Goal: Transaction & Acquisition: Purchase product/service

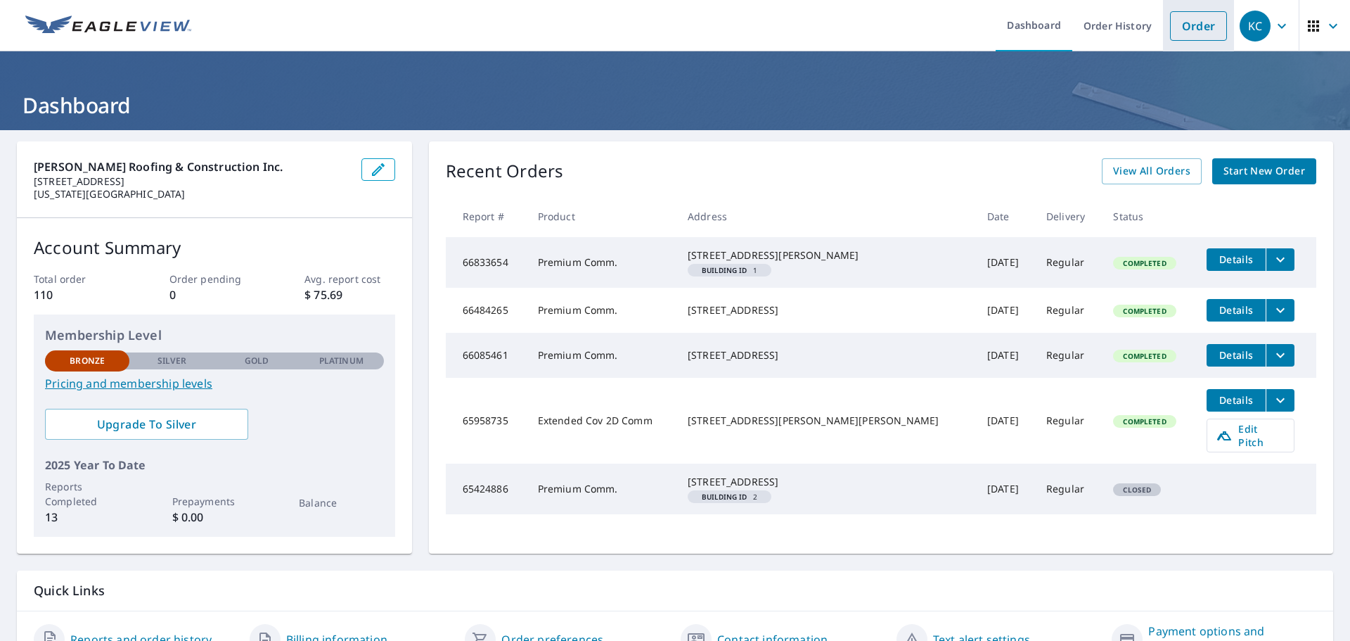
click at [1179, 26] on link "Order" at bounding box center [1198, 26] width 57 height 30
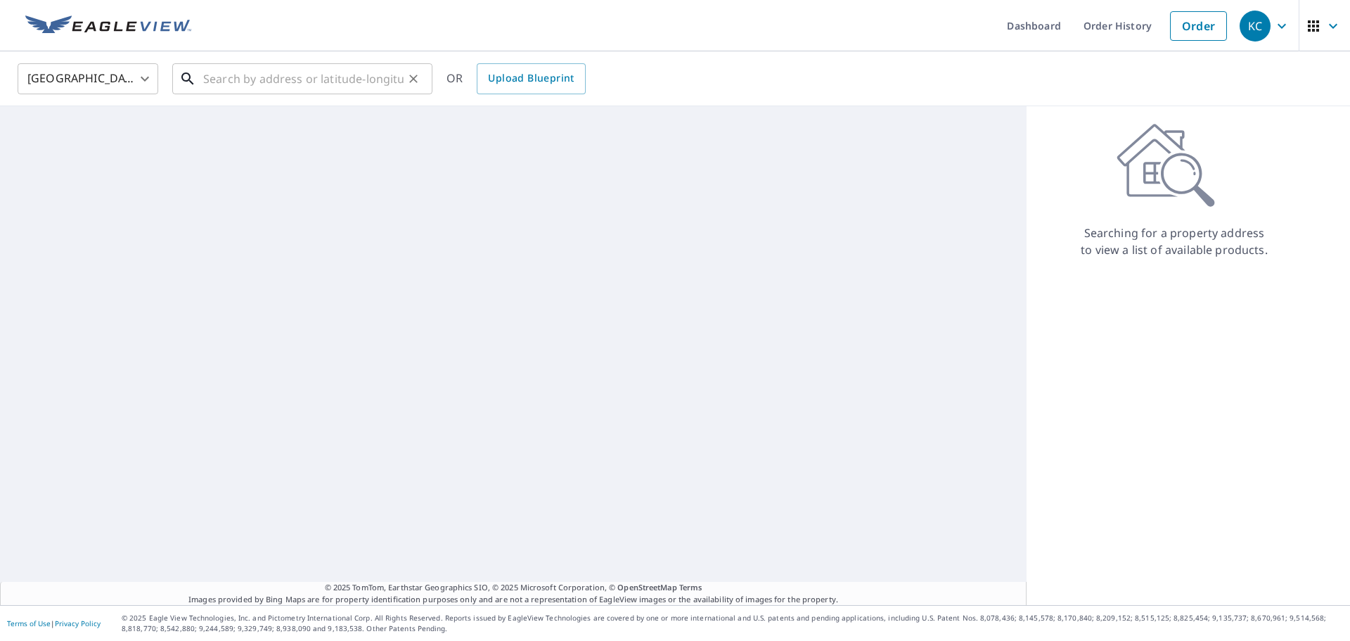
click at [276, 81] on input "text" at bounding box center [303, 78] width 200 height 39
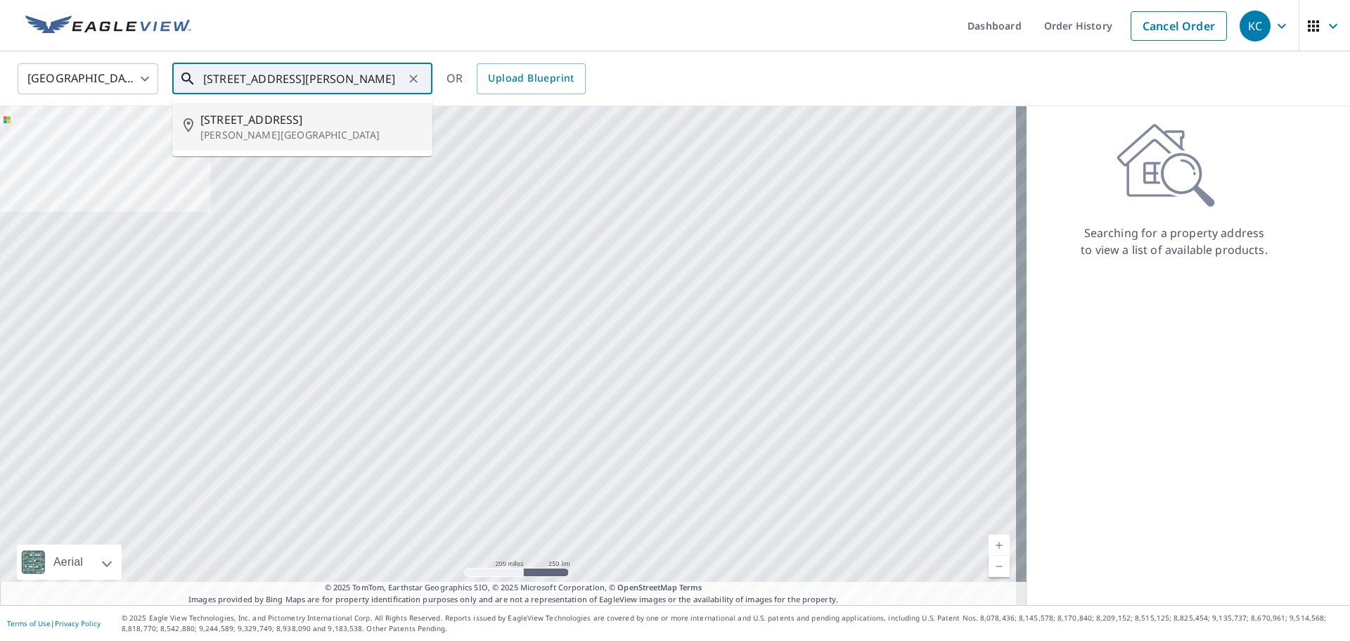
drag, startPoint x: 233, startPoint y: 133, endPoint x: 243, endPoint y: 132, distance: 10.6
click at [233, 132] on p "Gunter, TX 75058" at bounding box center [310, 135] width 221 height 14
type input "200 Elm St Gunter, TX 75058"
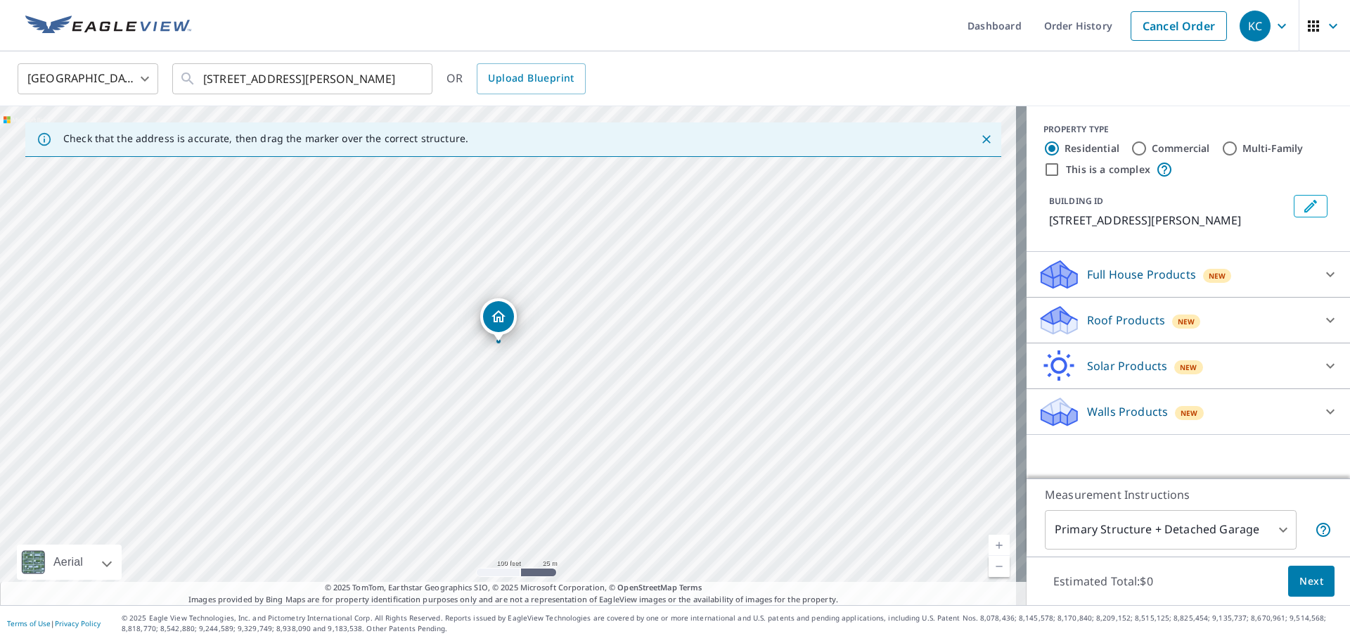
click at [1131, 148] on input "Commercial" at bounding box center [1139, 148] width 17 height 17
radio input "true"
type input "4"
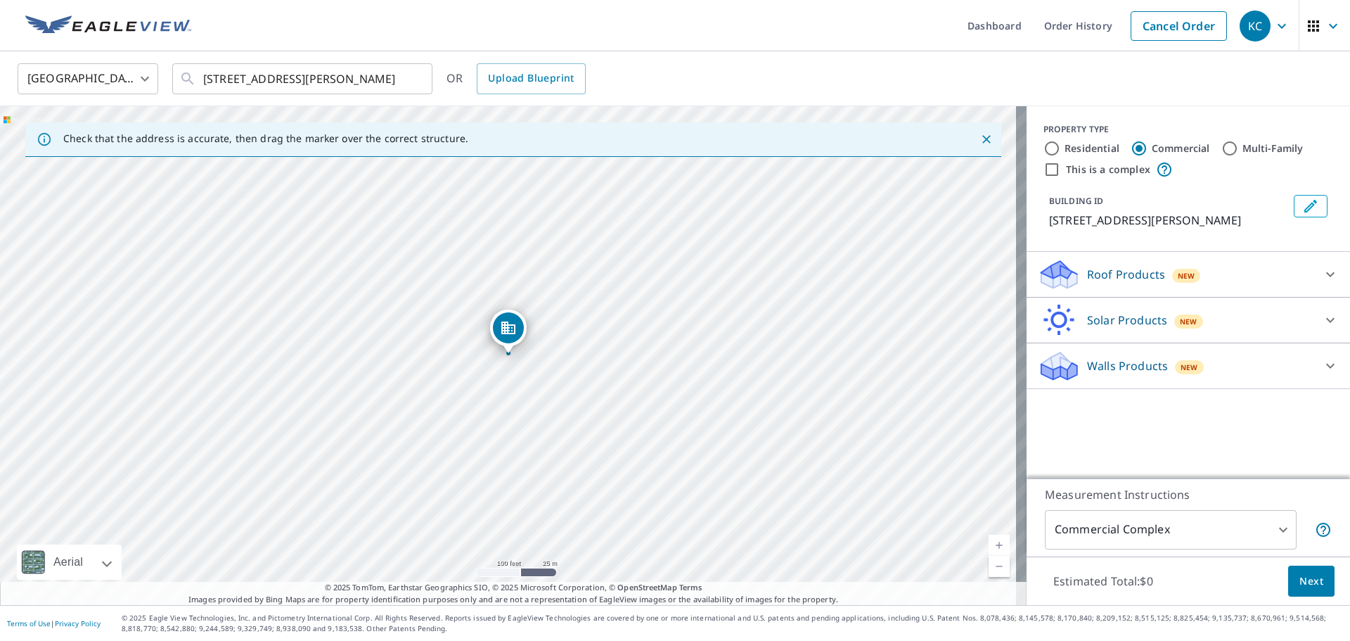
click at [1262, 444] on div "PROPERTY TYPE Residential Commercial Multi-Family This is a complex BUILDING ID…" at bounding box center [1188, 292] width 323 height 372
click at [1300, 577] on span "Next" at bounding box center [1312, 581] width 24 height 18
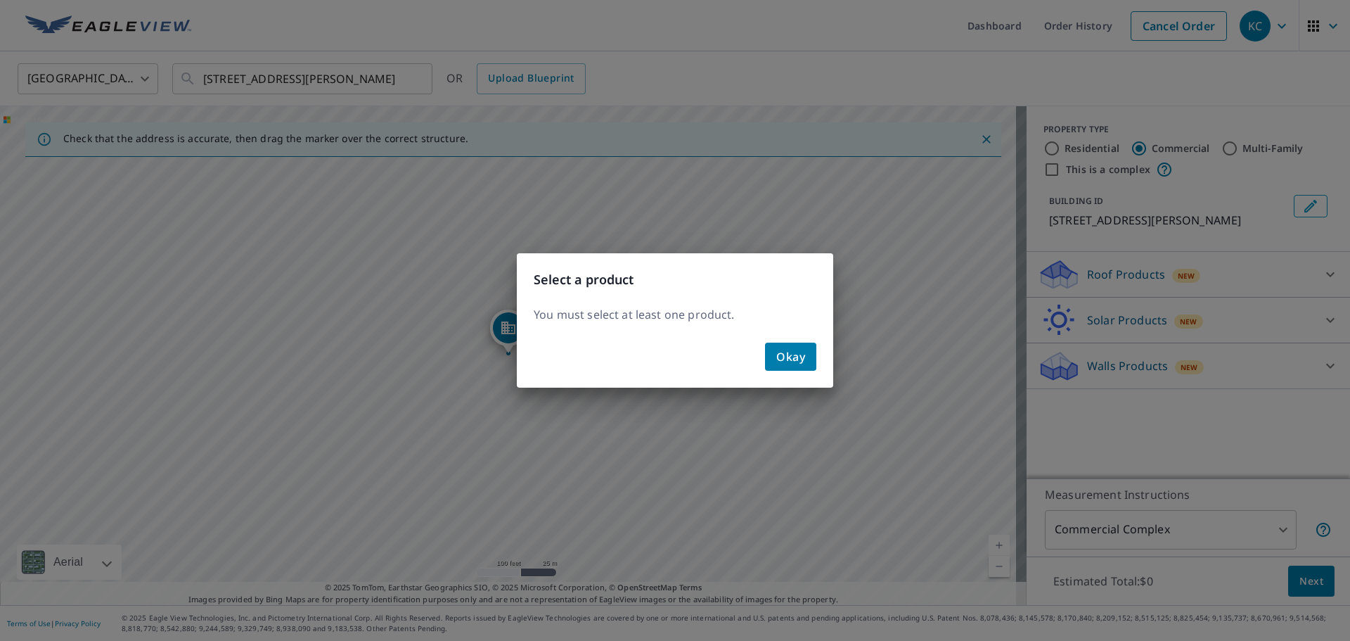
click at [795, 349] on span "Okay" at bounding box center [790, 357] width 29 height 20
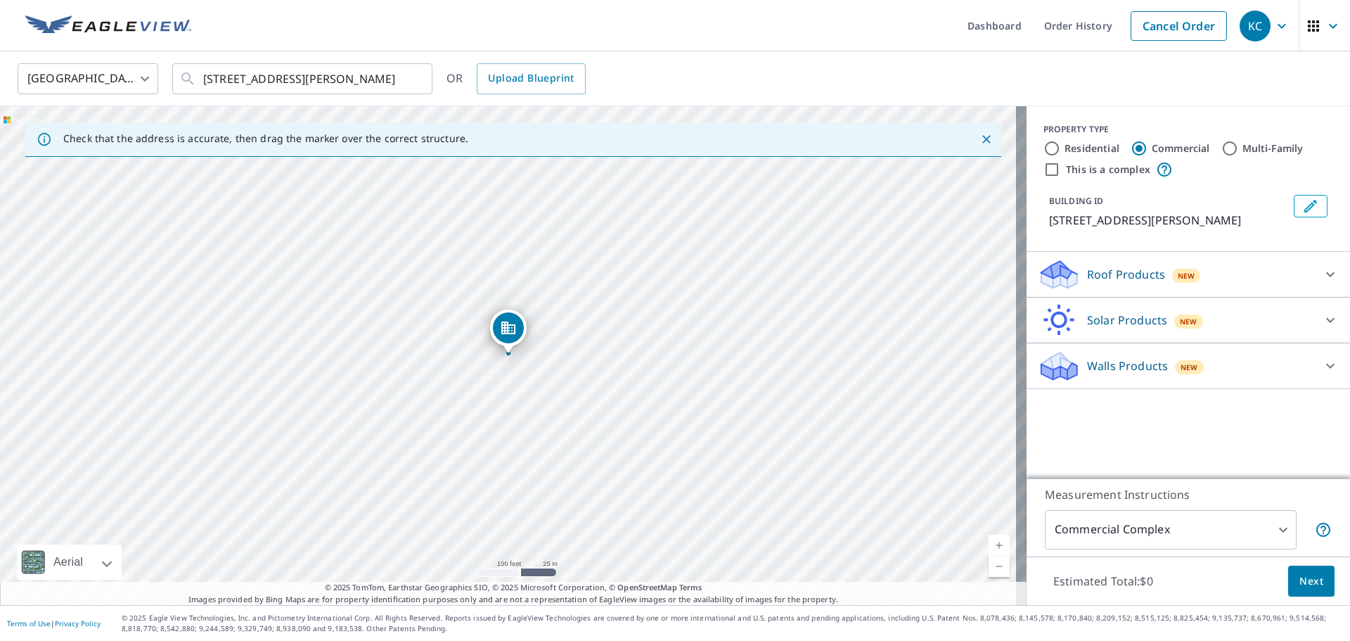
click at [1178, 271] on span "New" at bounding box center [1187, 275] width 18 height 11
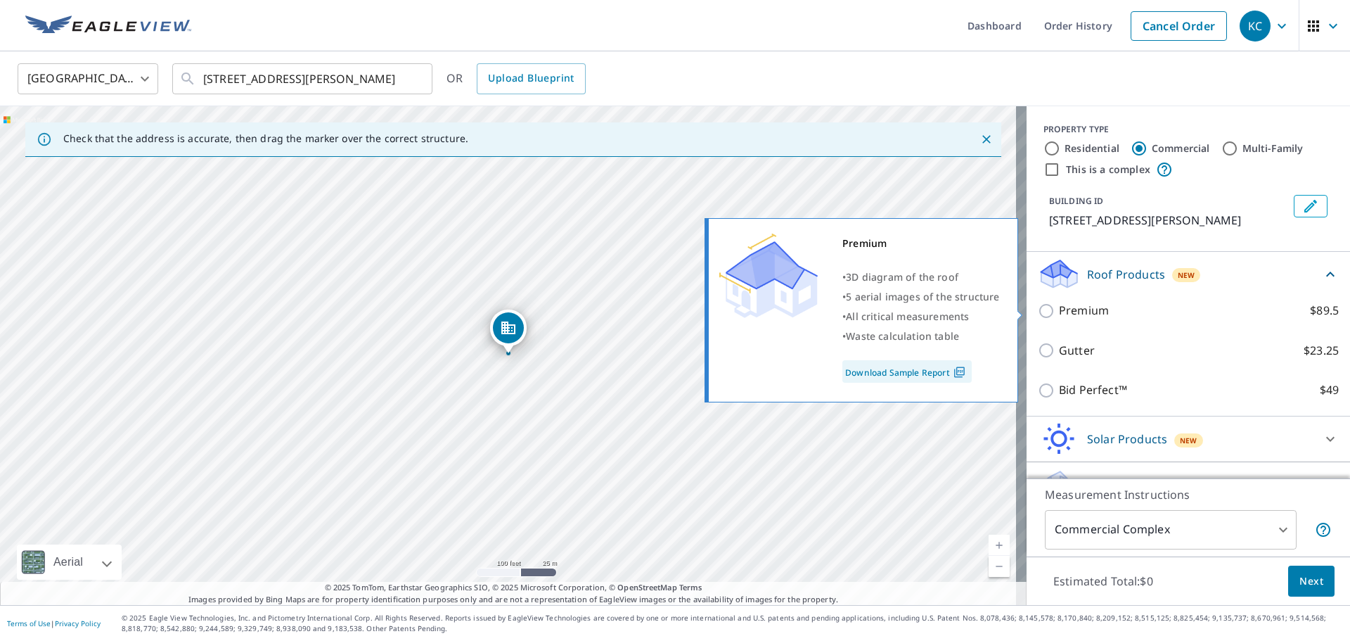
click at [1038, 307] on input "Premium $89.5" at bounding box center [1048, 310] width 21 height 17
checkbox input "true"
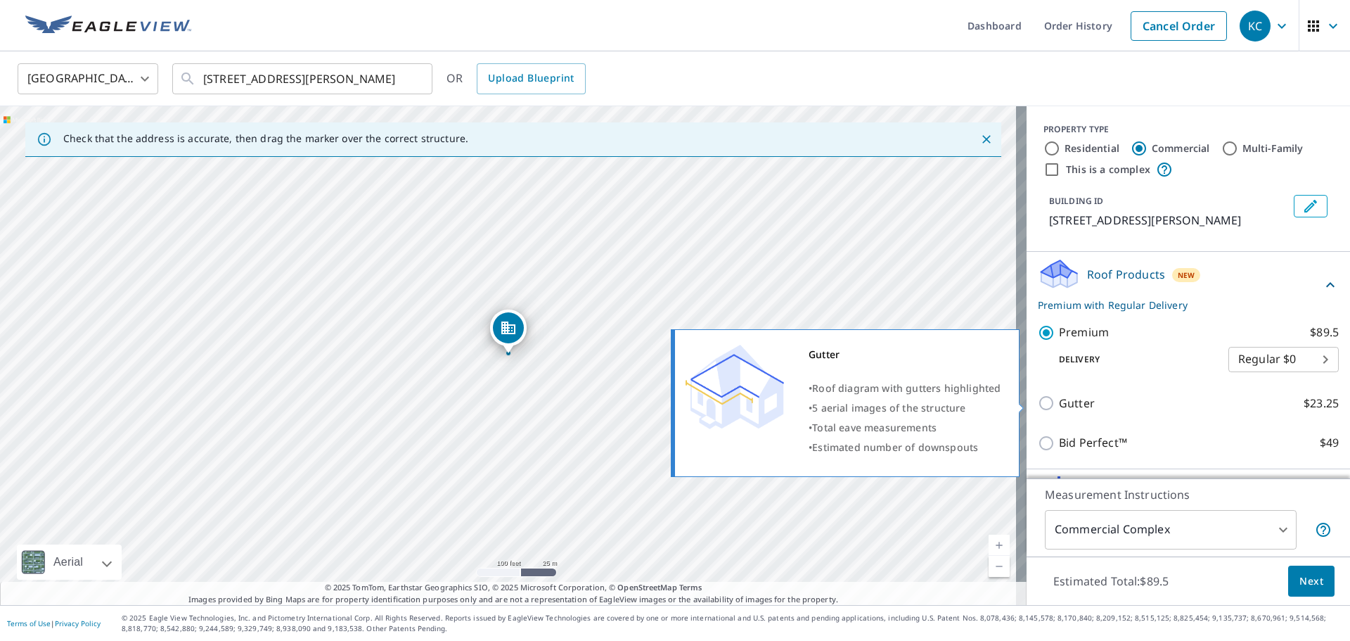
click at [1038, 403] on input "Gutter $23.25" at bounding box center [1048, 402] width 21 height 17
checkbox input "true"
type input "2"
checkbox input "false"
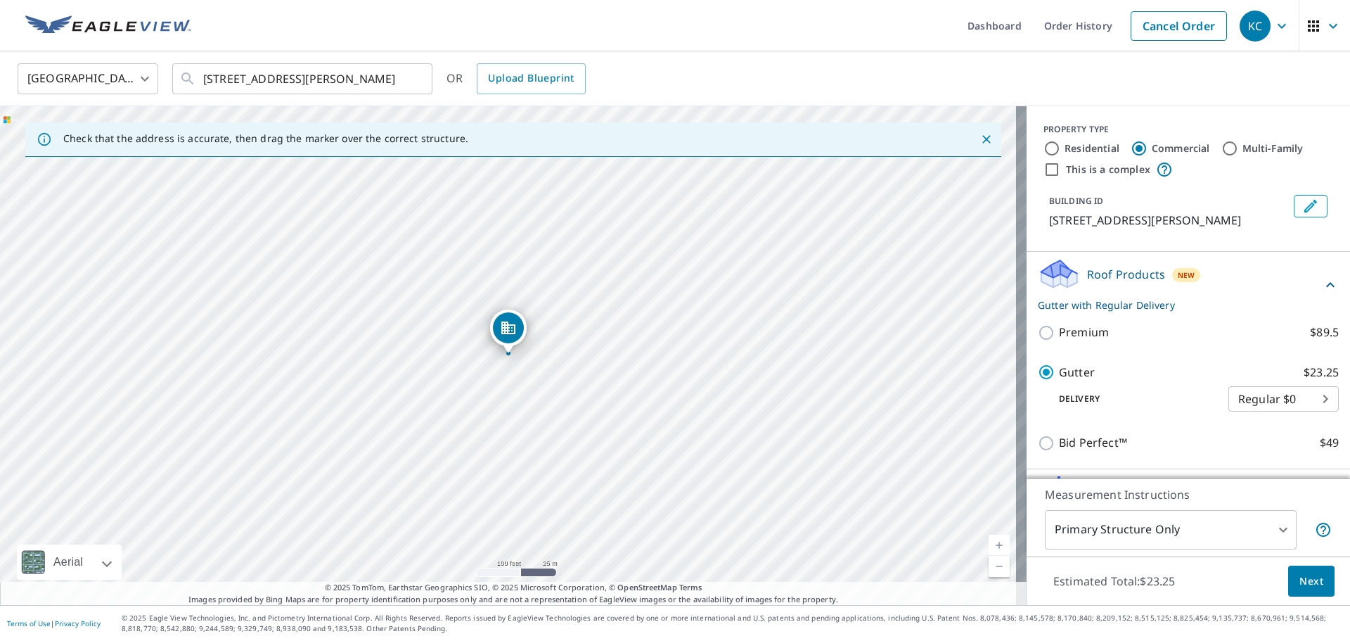
click at [1302, 581] on span "Next" at bounding box center [1312, 581] width 24 height 18
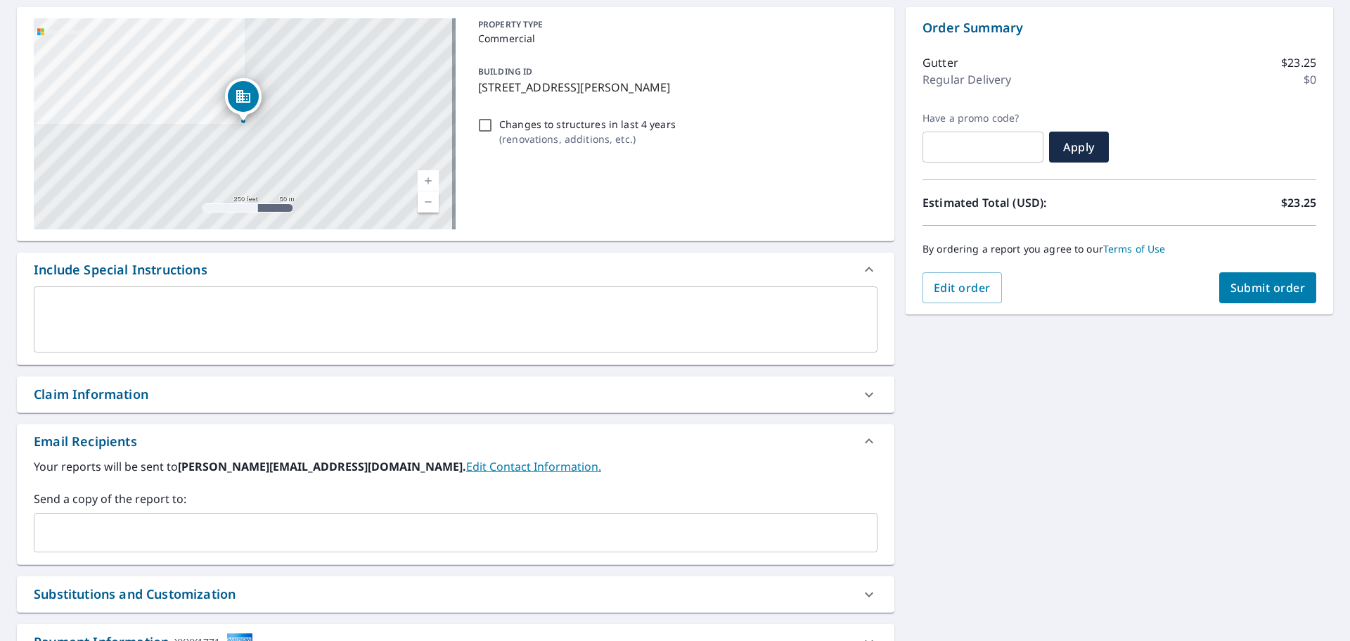
scroll to position [195, 0]
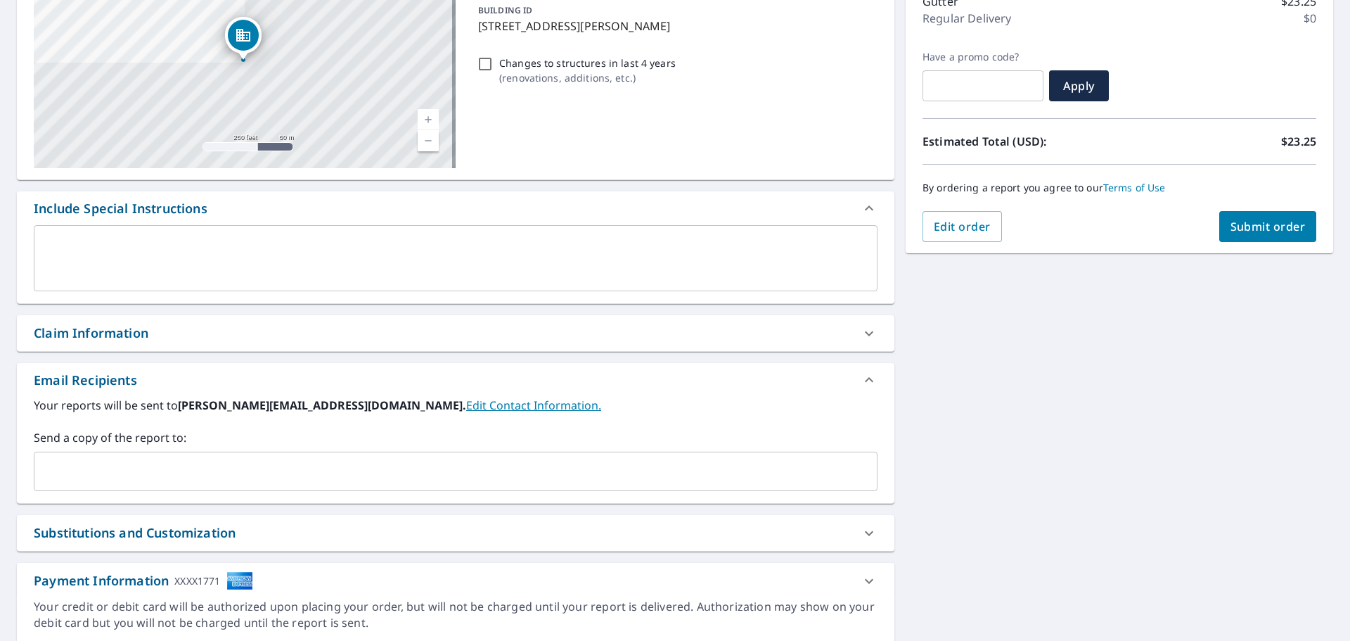
click at [236, 467] on input "text" at bounding box center [445, 471] width 810 height 27
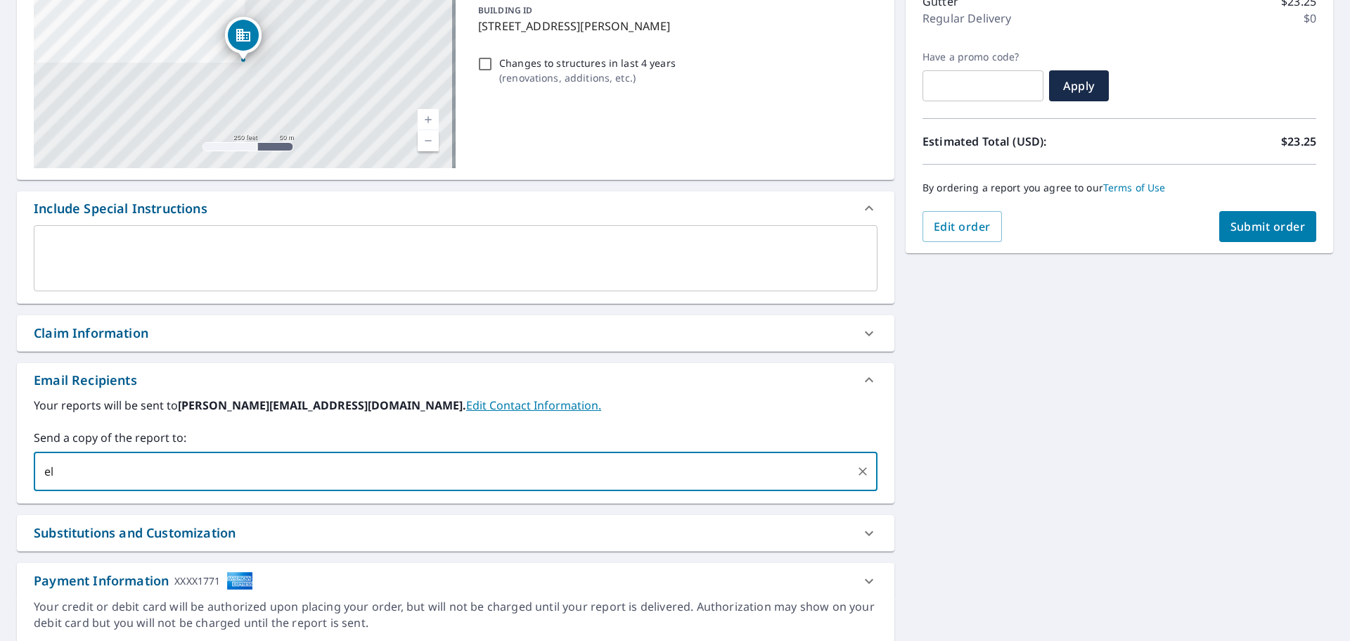
type input "e"
type input "l"
type input "elizabeth@coryellroofing.com;"
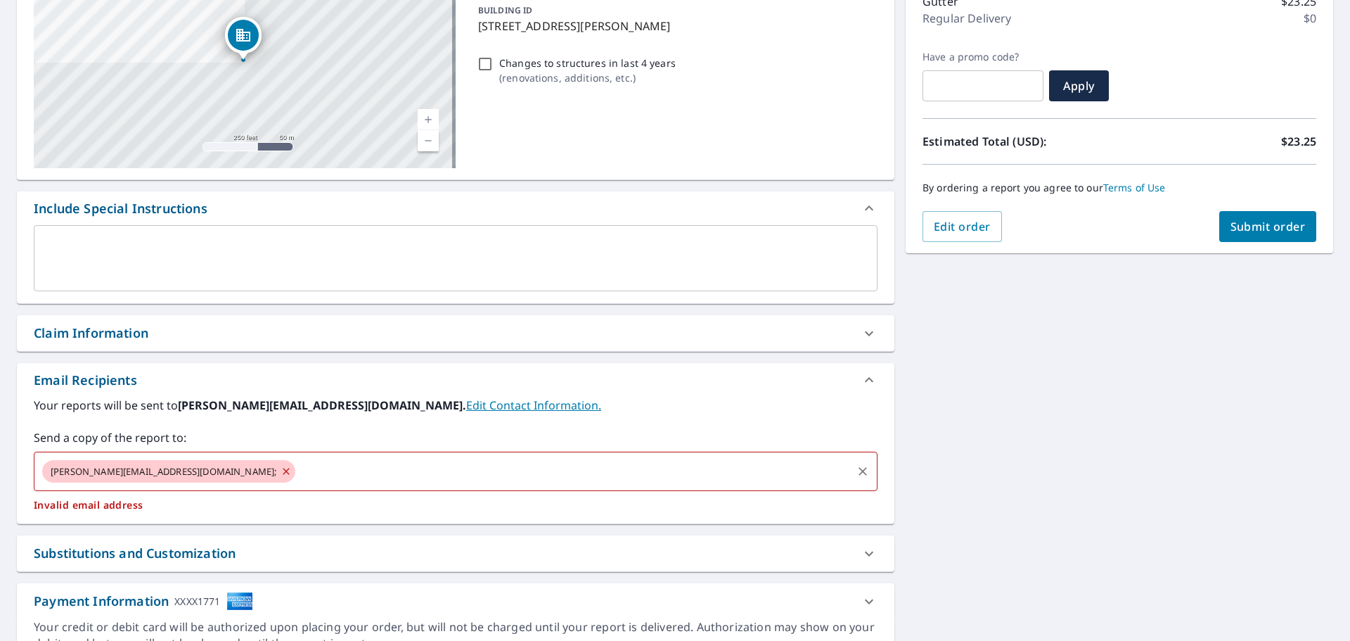
click at [281, 470] on icon at bounding box center [286, 470] width 11 height 15
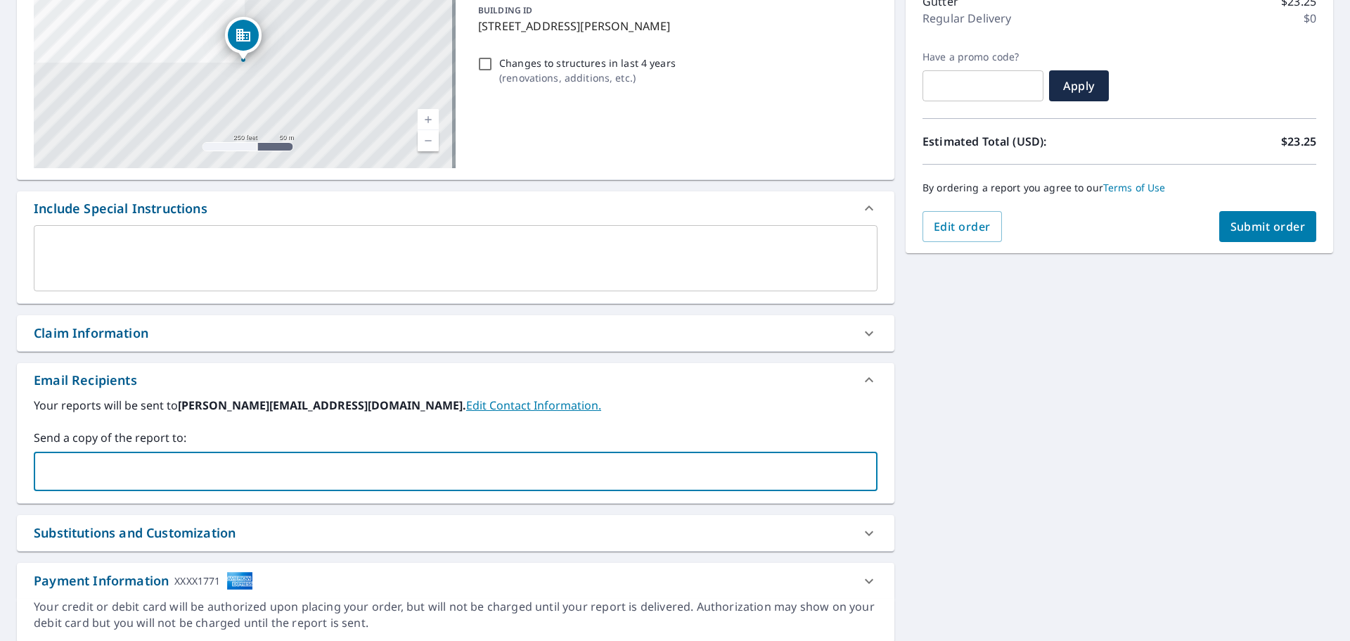
click at [196, 468] on input "text" at bounding box center [445, 471] width 810 height 27
type input "elizabeth@coryellroofing.com"
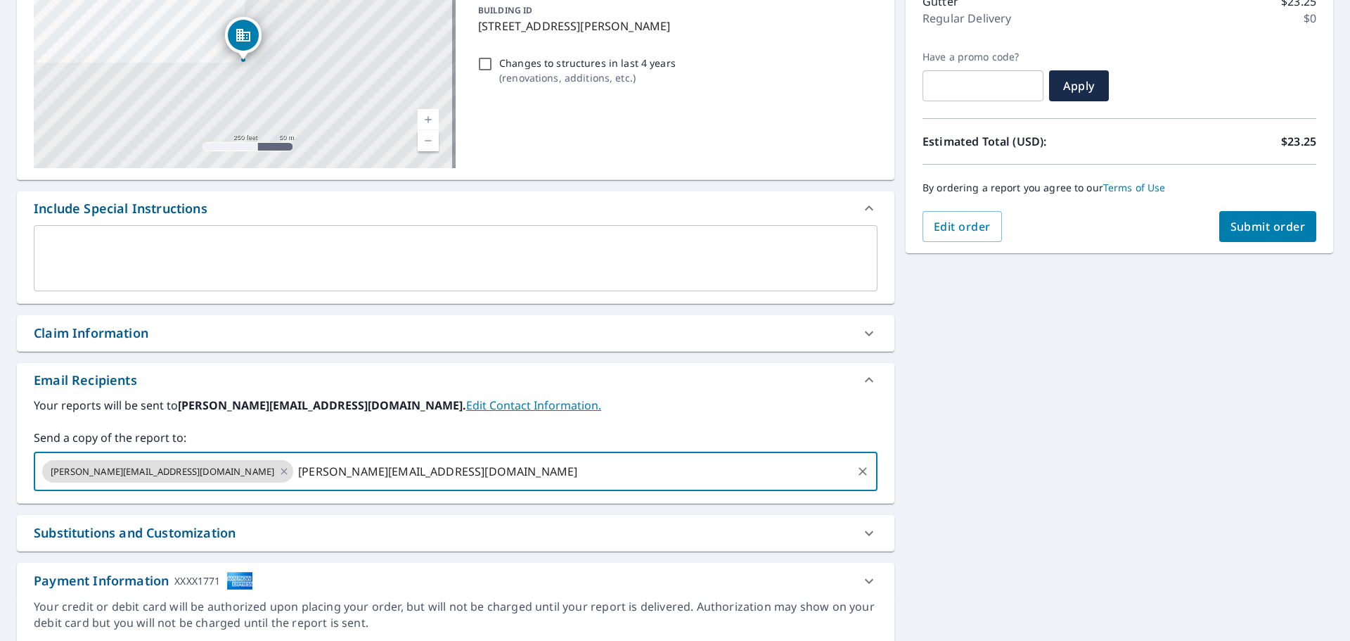
type input "wendell@coryellroofing.com"
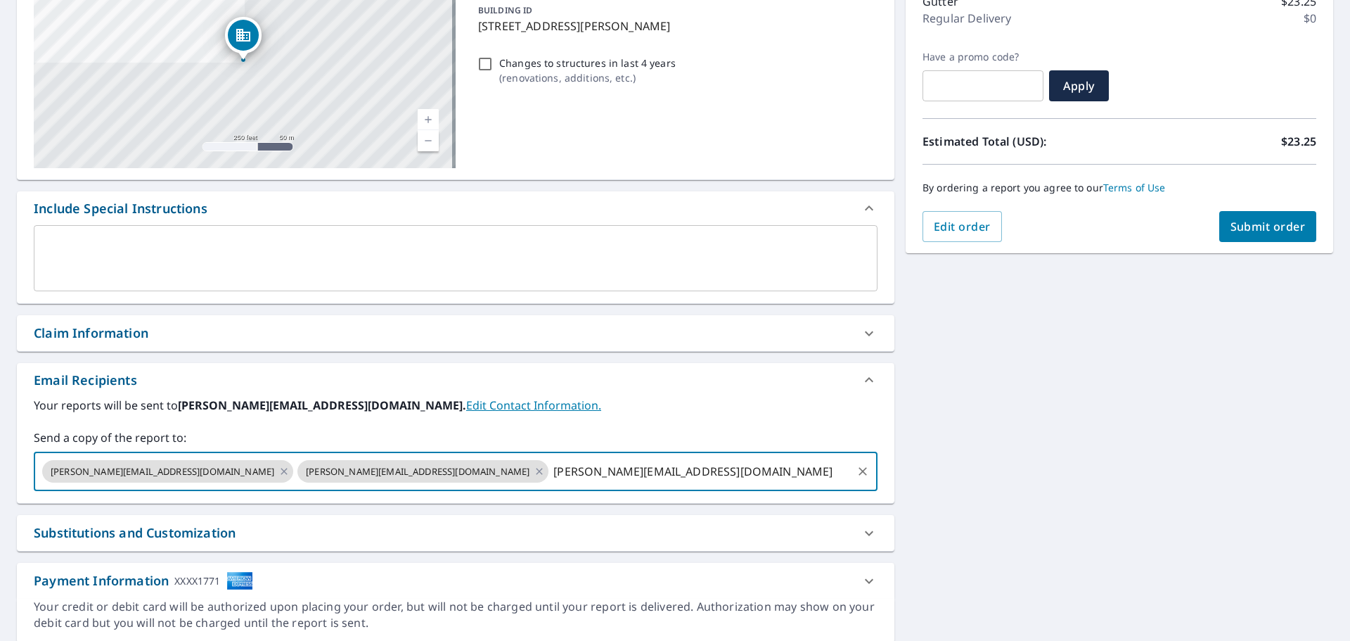
type input "lisa@coryellroofing.com"
type input "cade@coryellroofing.com"
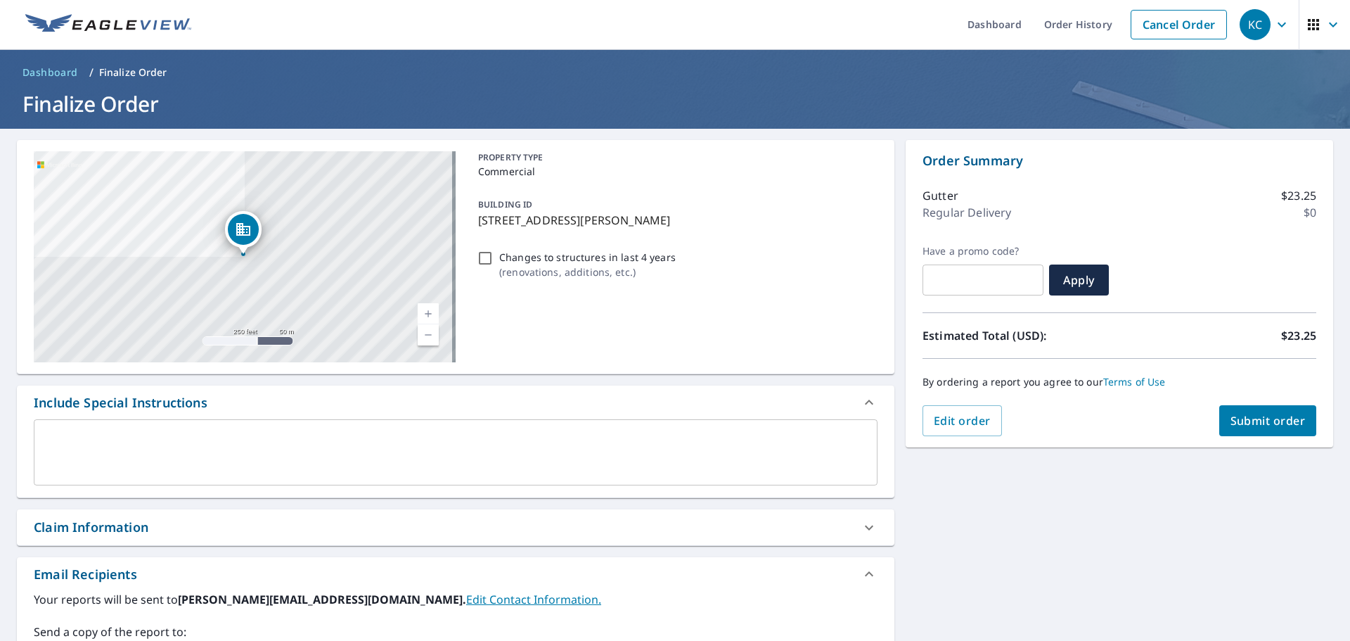
scroll to position [0, 0]
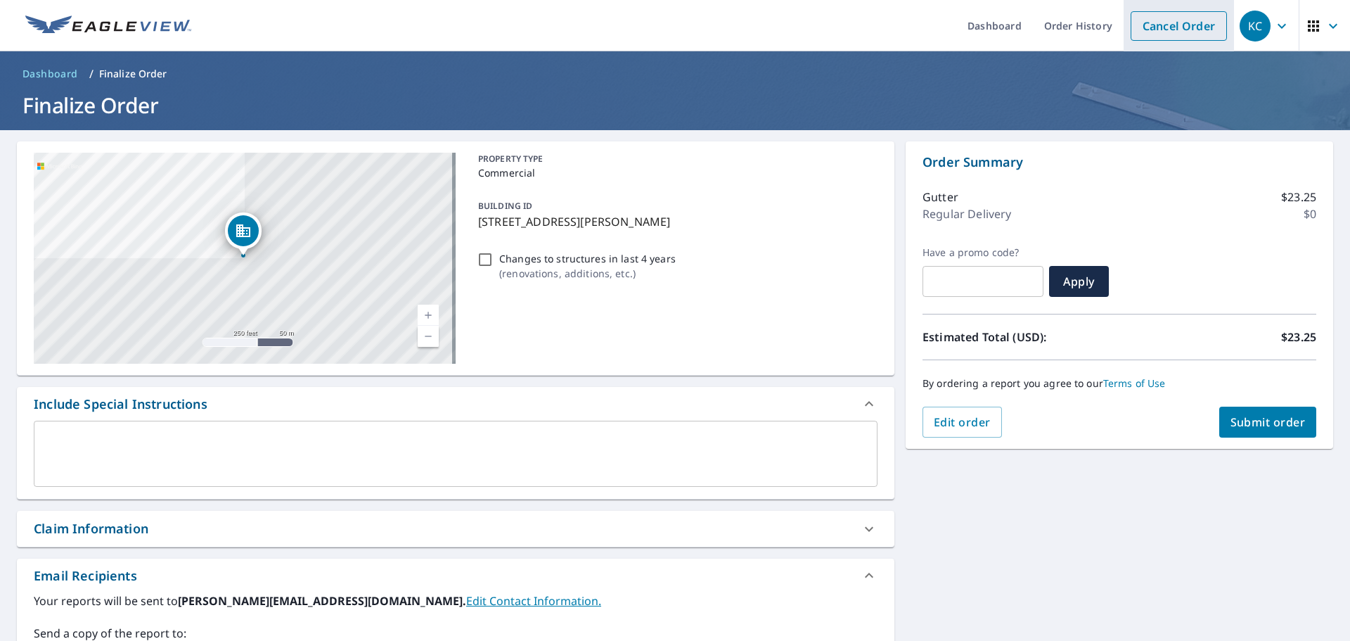
click at [1163, 27] on link "Cancel Order" at bounding box center [1179, 26] width 96 height 30
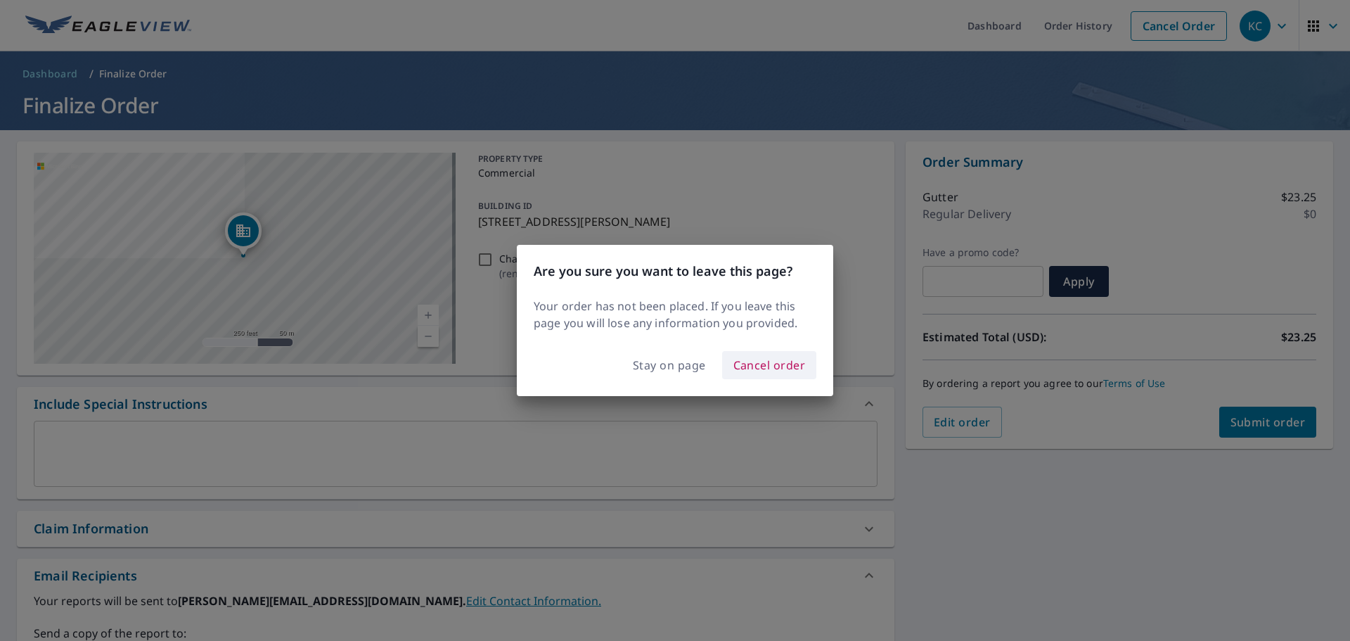
click at [759, 361] on span "Cancel order" at bounding box center [769, 365] width 72 height 20
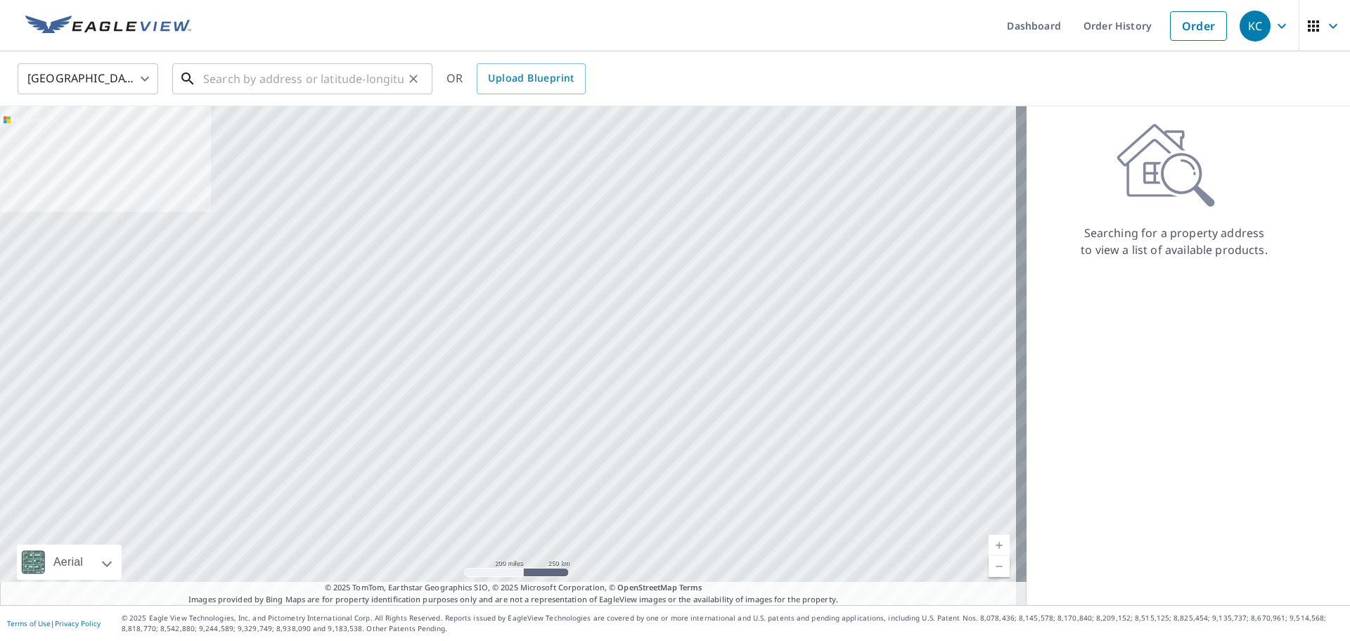
click at [248, 76] on input "text" at bounding box center [303, 78] width 200 height 39
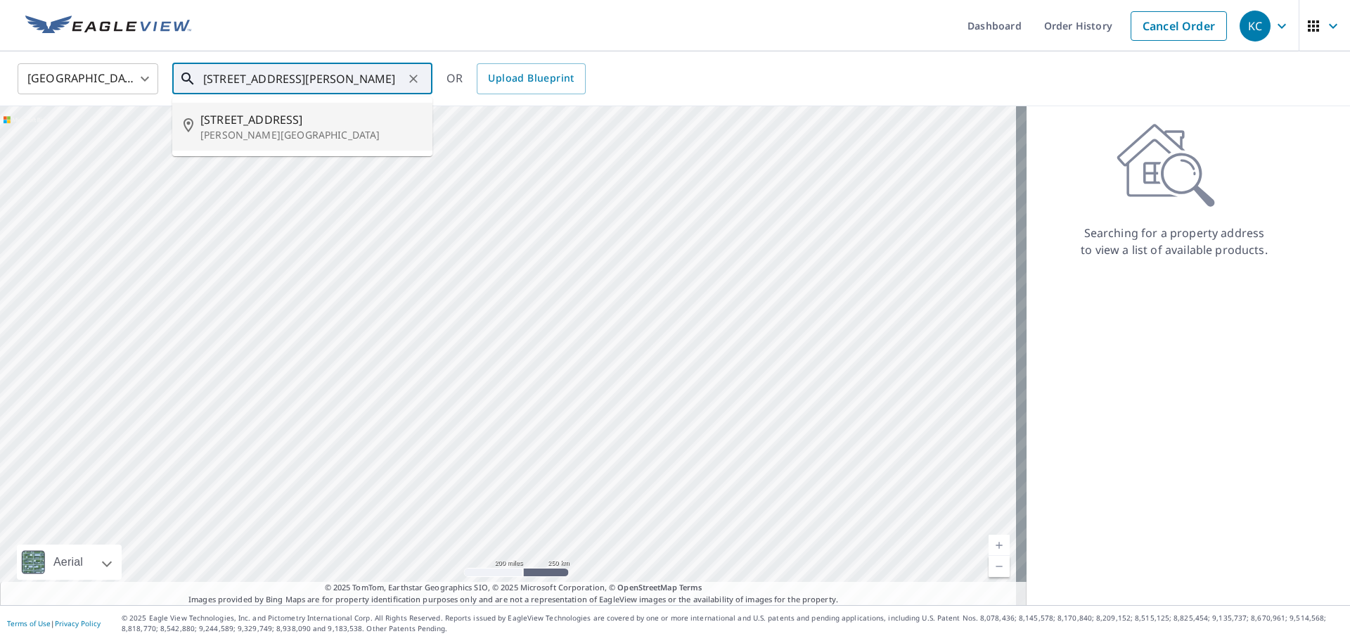
click at [238, 123] on span "200 Elm St" at bounding box center [310, 119] width 221 height 17
type input "200 Elm St Gunter, TX 75058"
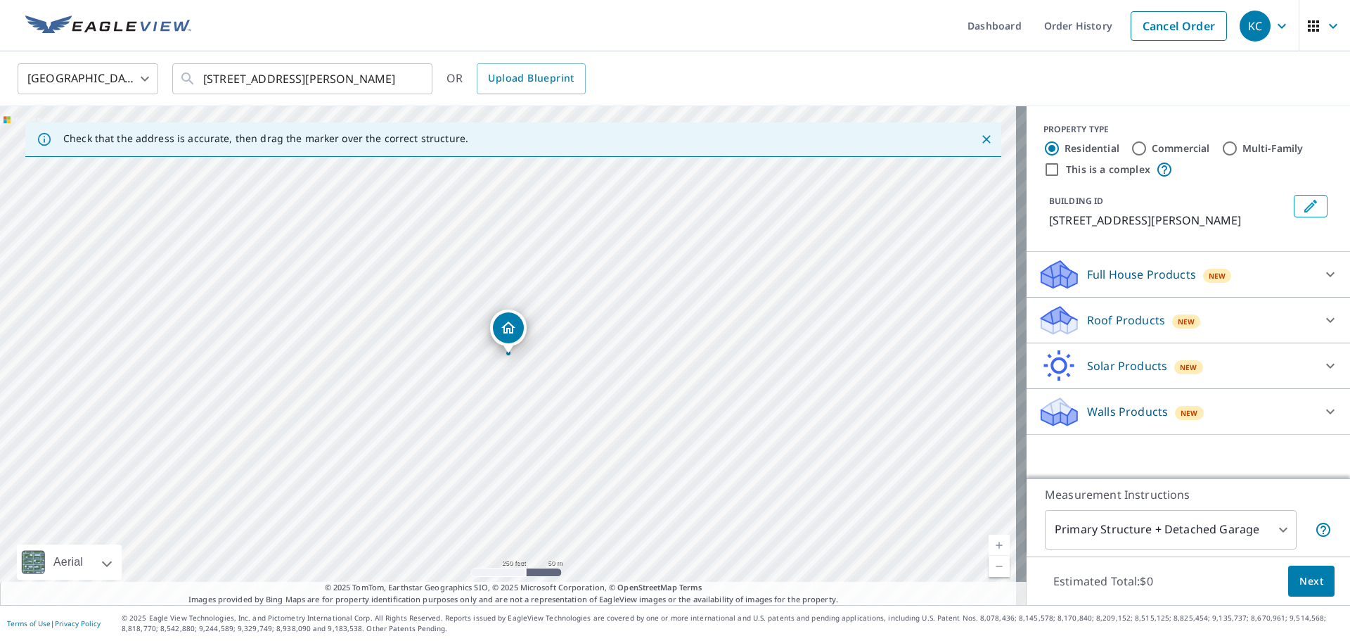
click at [1131, 145] on input "Commercial" at bounding box center [1139, 148] width 17 height 17
radio input "true"
type input "4"
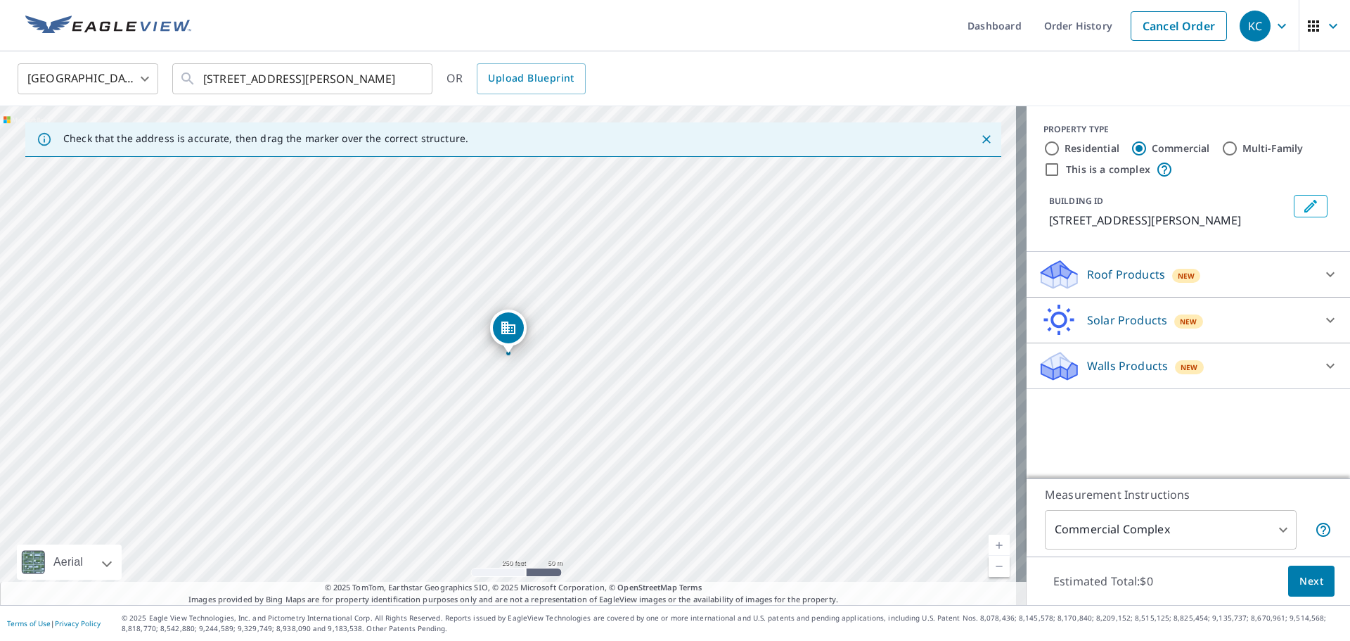
click at [1205, 271] on div "Roof Products New" at bounding box center [1176, 274] width 276 height 33
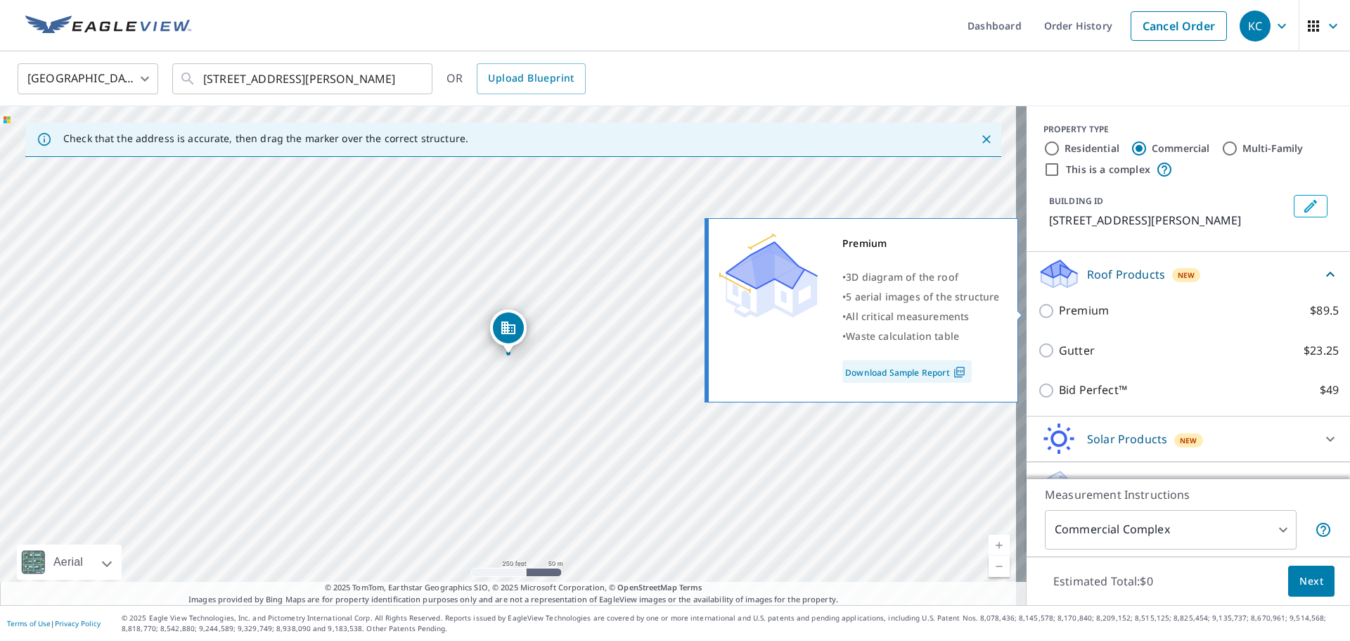
click at [1038, 310] on input "Premium $89.5" at bounding box center [1048, 310] width 21 height 17
checkbox input "true"
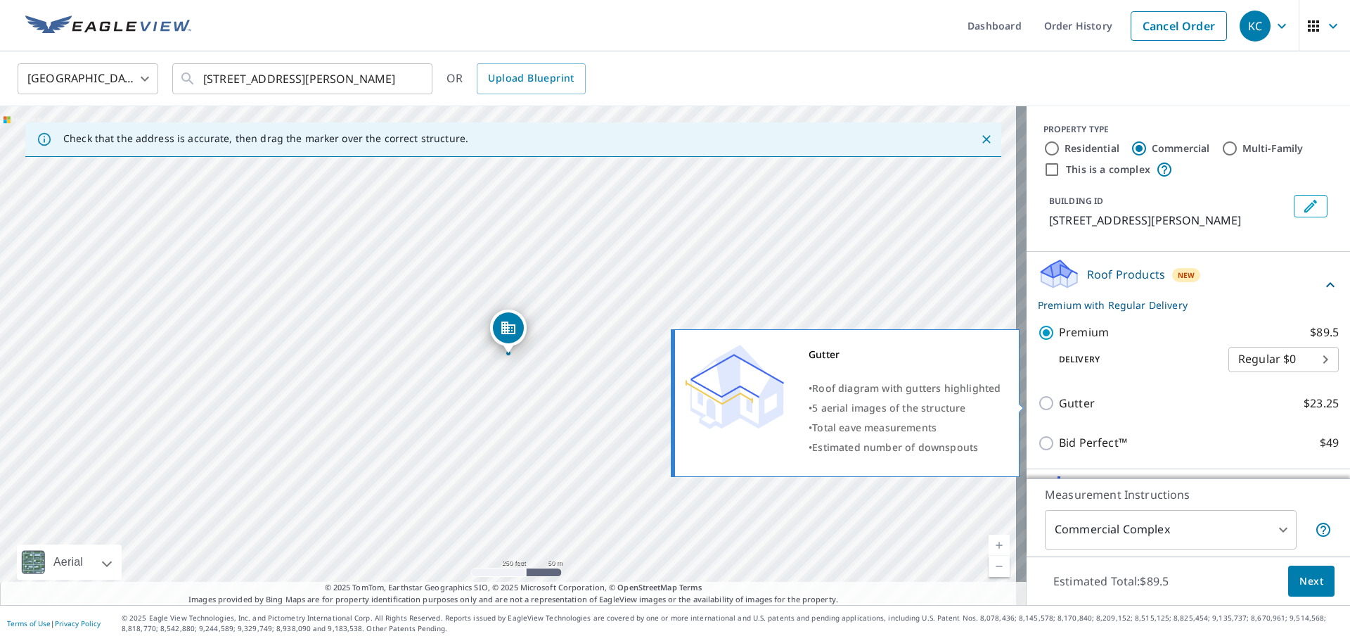
click at [1038, 402] on input "Gutter $23.25" at bounding box center [1048, 402] width 21 height 17
checkbox input "true"
type input "2"
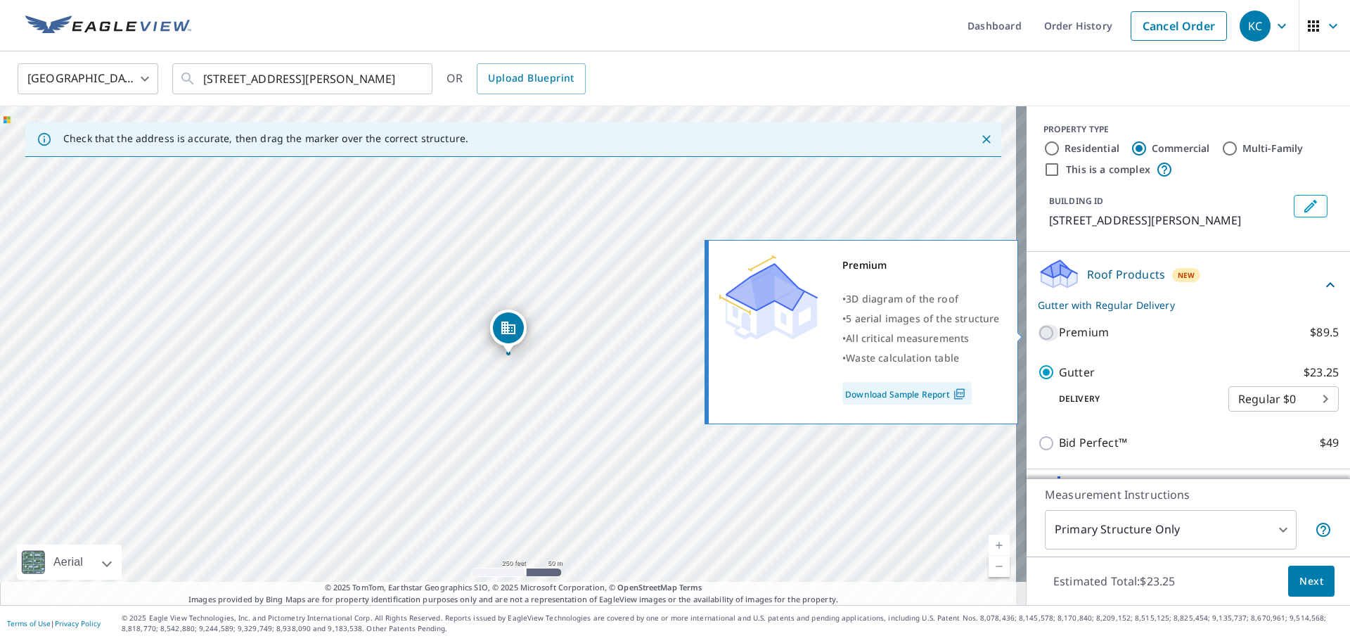
click at [1038, 331] on input "Premium $89.5" at bounding box center [1048, 332] width 21 height 17
checkbox input "true"
checkbox input "false"
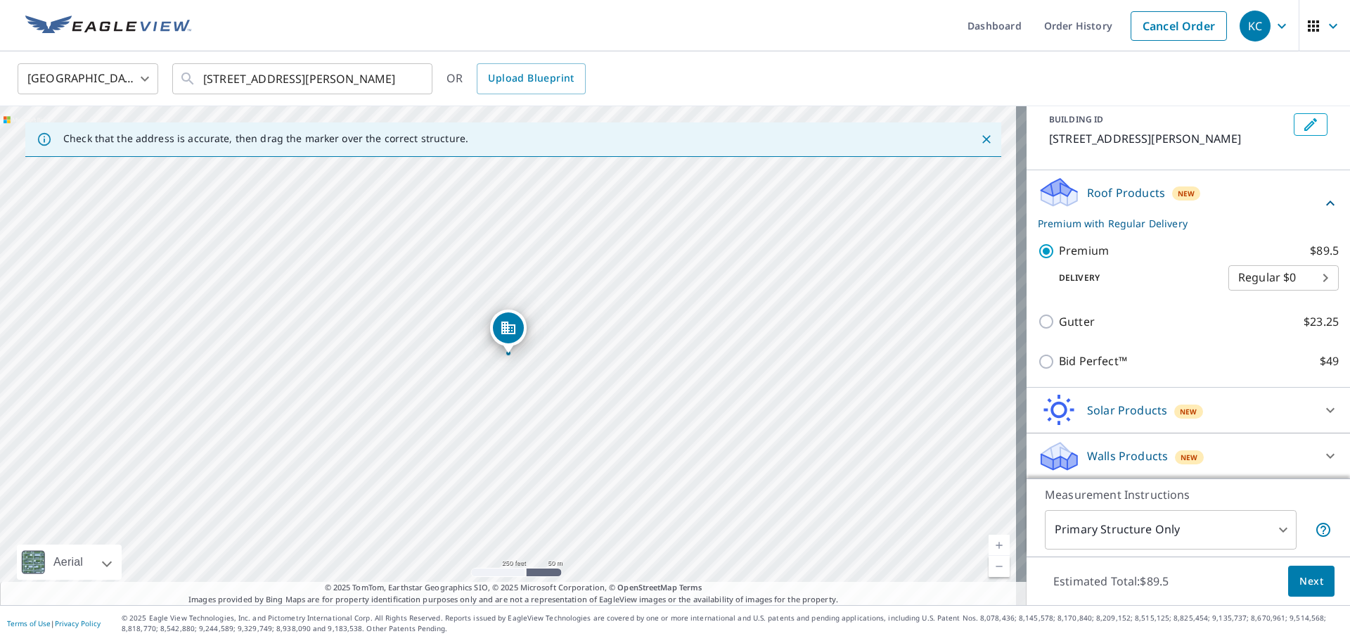
scroll to position [82, 0]
click at [1300, 578] on span "Next" at bounding box center [1312, 581] width 24 height 18
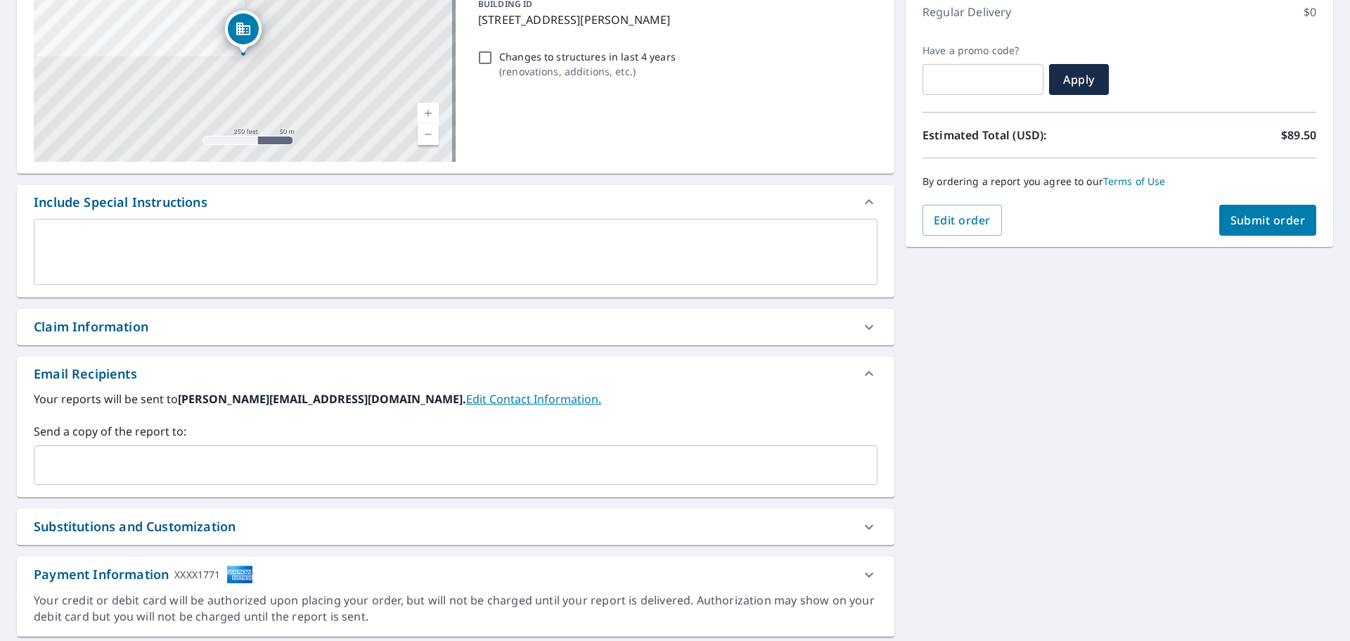
scroll to position [203, 0]
drag, startPoint x: 223, startPoint y: 463, endPoint x: 215, endPoint y: 463, distance: 7.7
click at [223, 463] on input "text" at bounding box center [445, 463] width 810 height 27
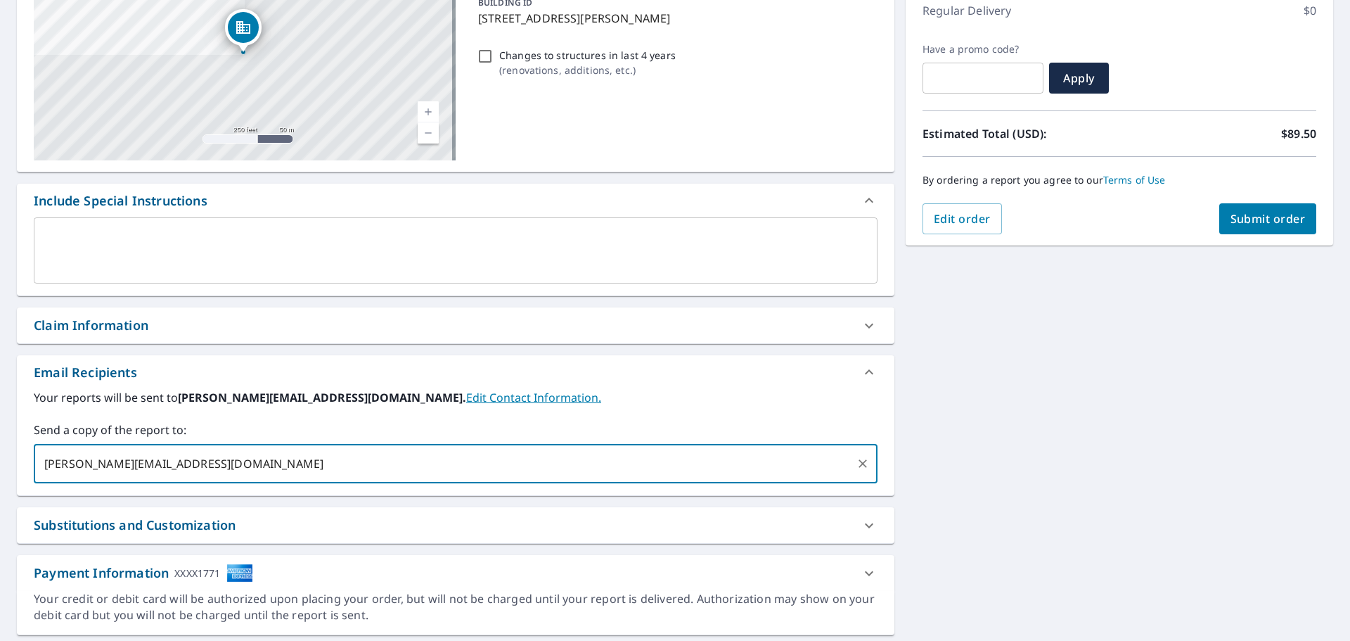
type input "elizabeth@coryellroofing.com"
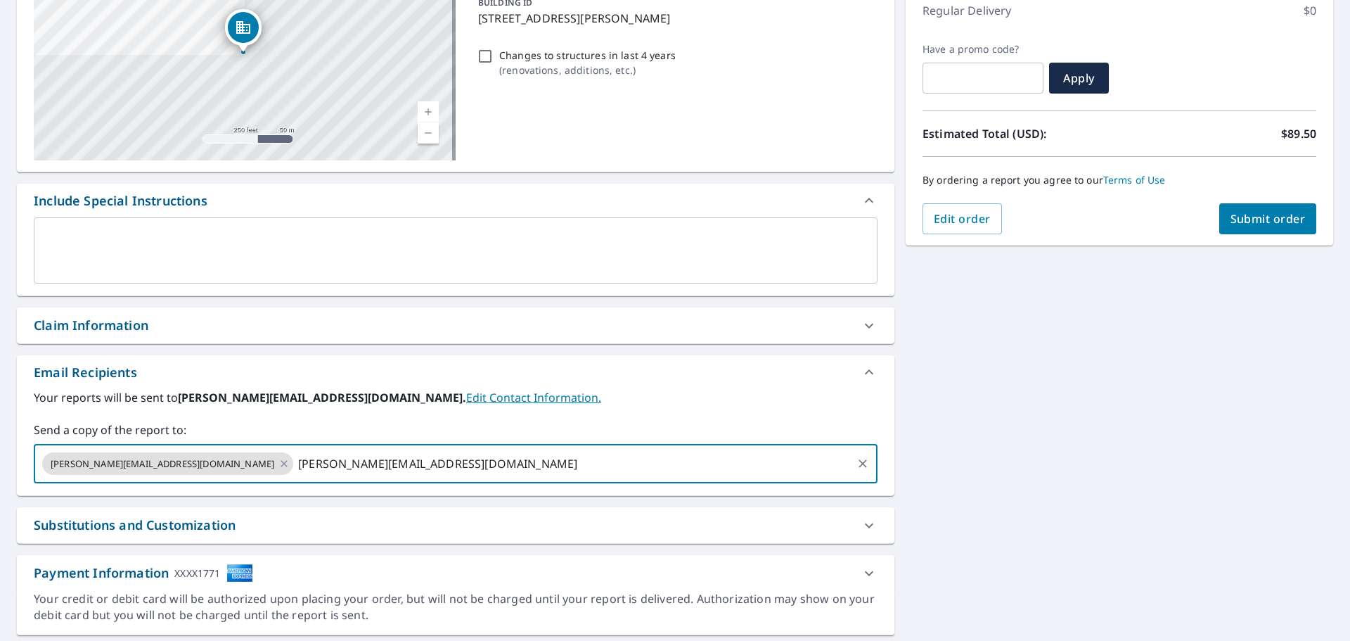
type input "lisa@coryellroofing.com"
type input "wendell@coryellroofing.com"
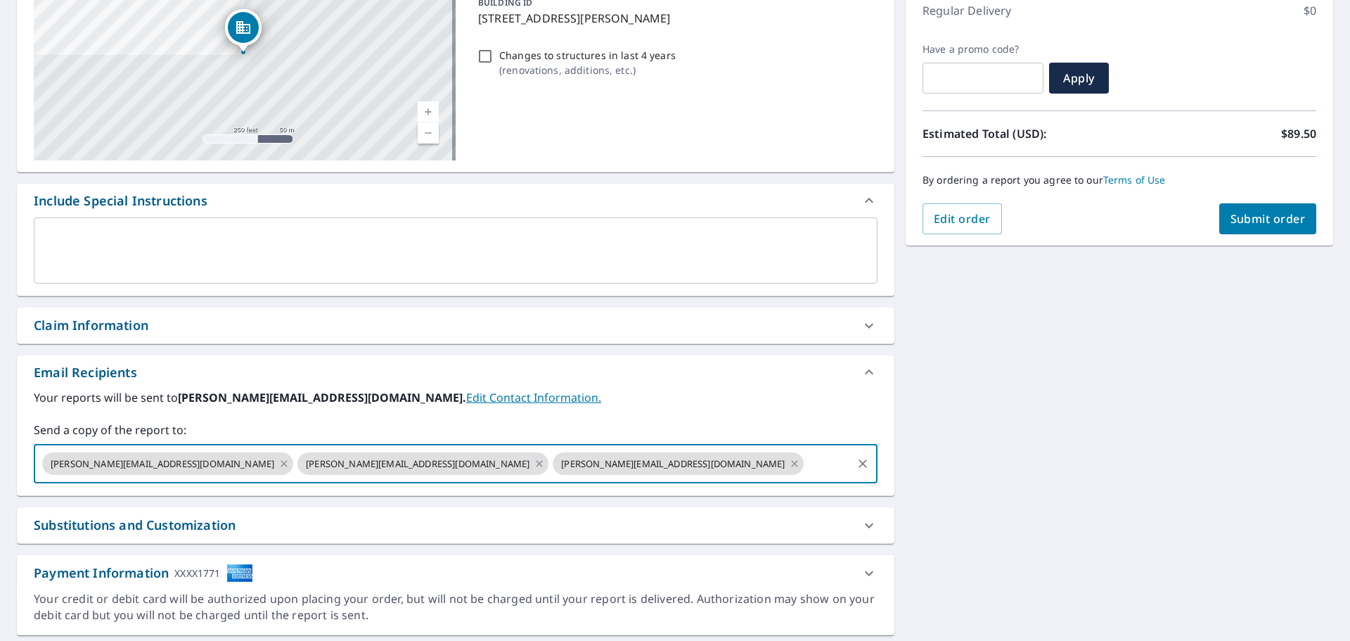
click at [1257, 216] on span "Submit order" at bounding box center [1268, 218] width 75 height 15
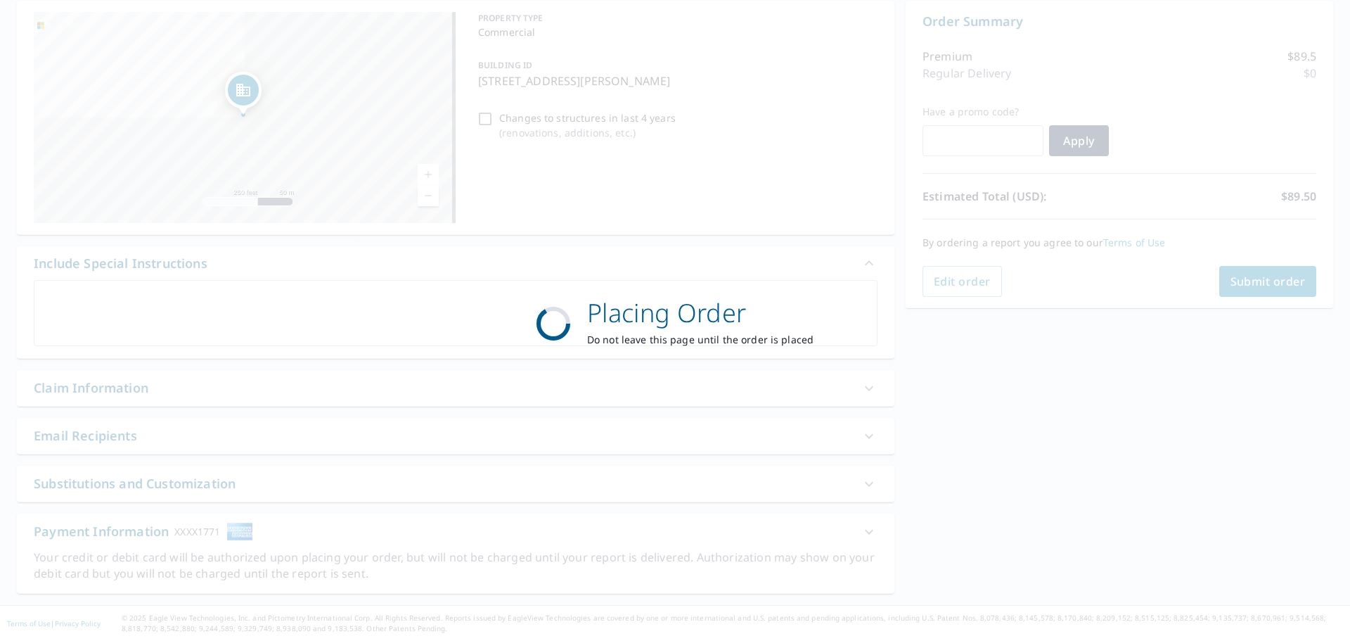
scroll to position [141, 0]
